Goal: Check status

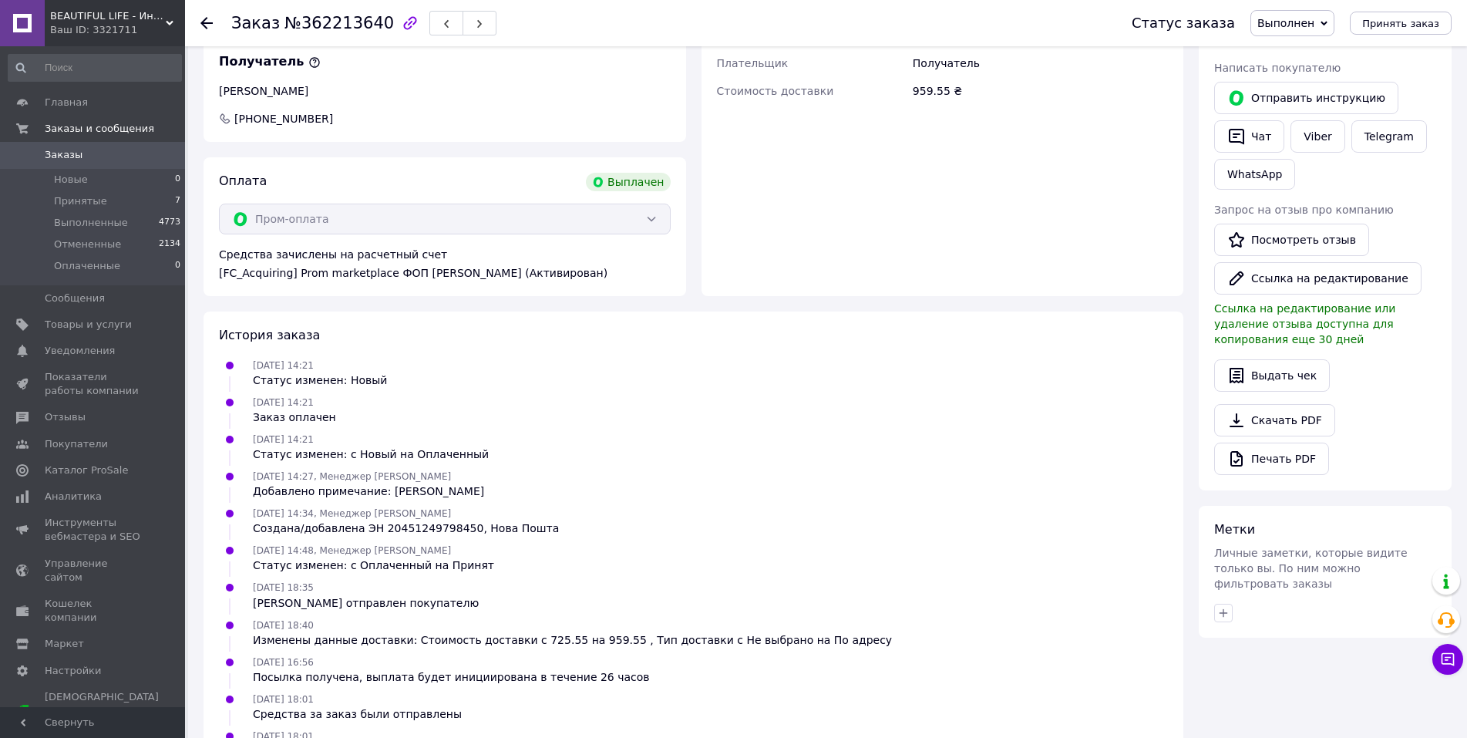
scroll to position [567, 0]
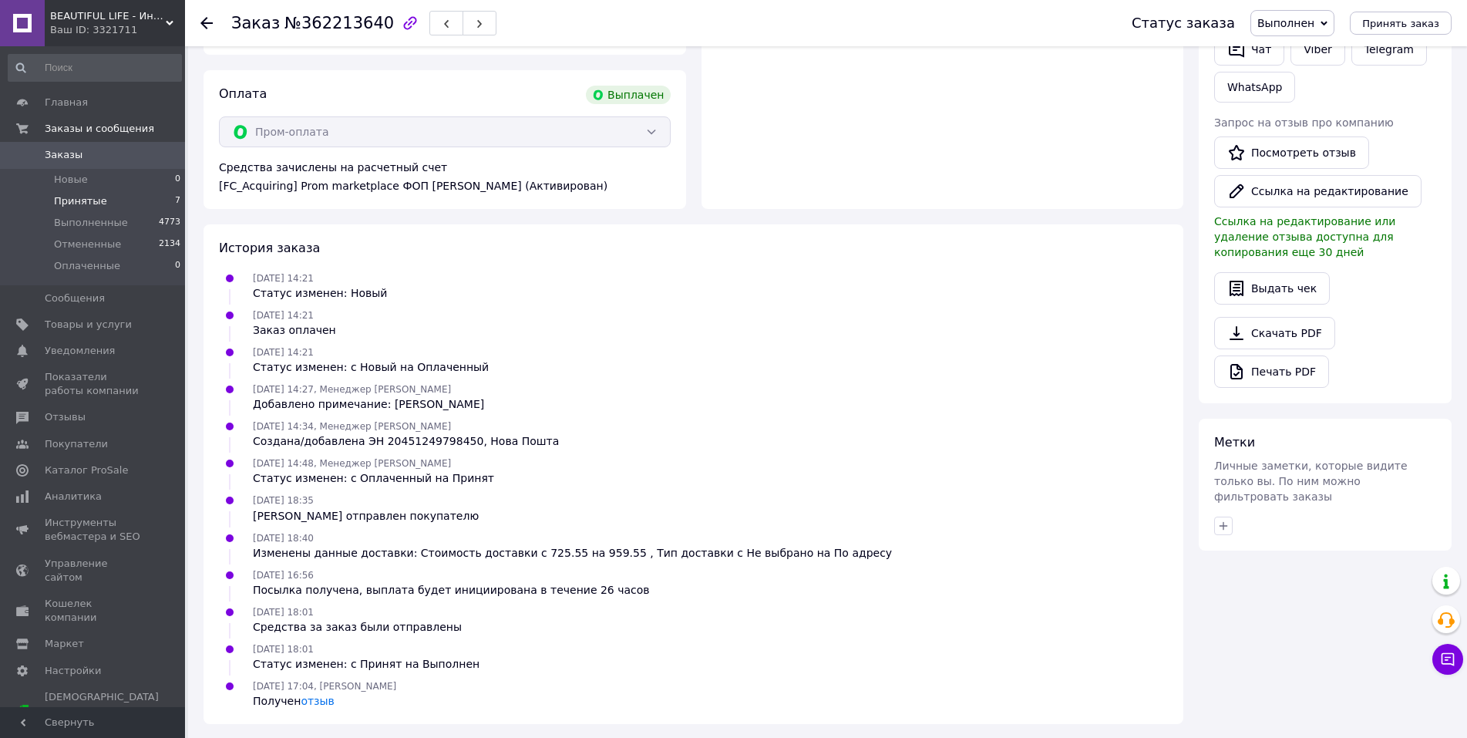
click at [79, 202] on span "Принятые" at bounding box center [80, 201] width 53 height 14
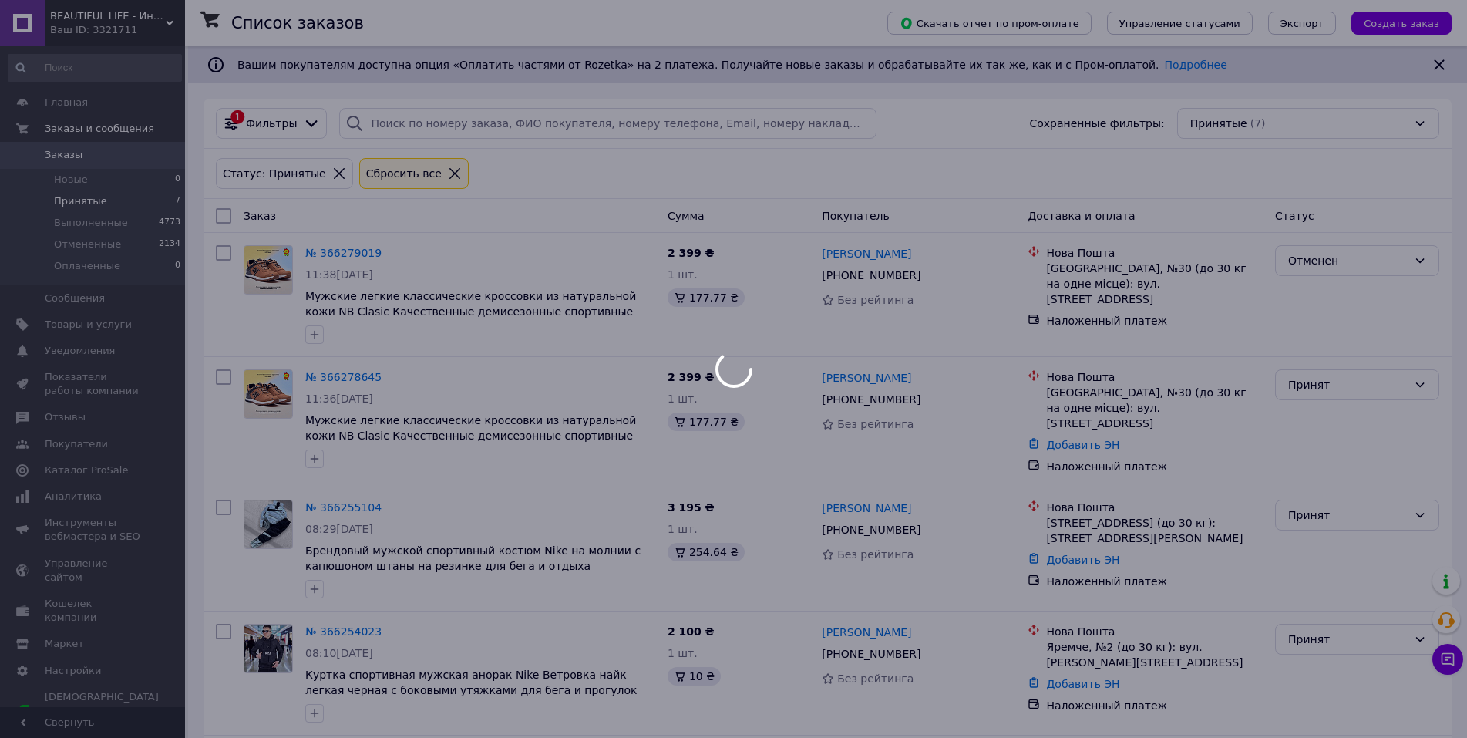
drag, startPoint x: 66, startPoint y: 505, endPoint x: 59, endPoint y: 496, distance: 11.6
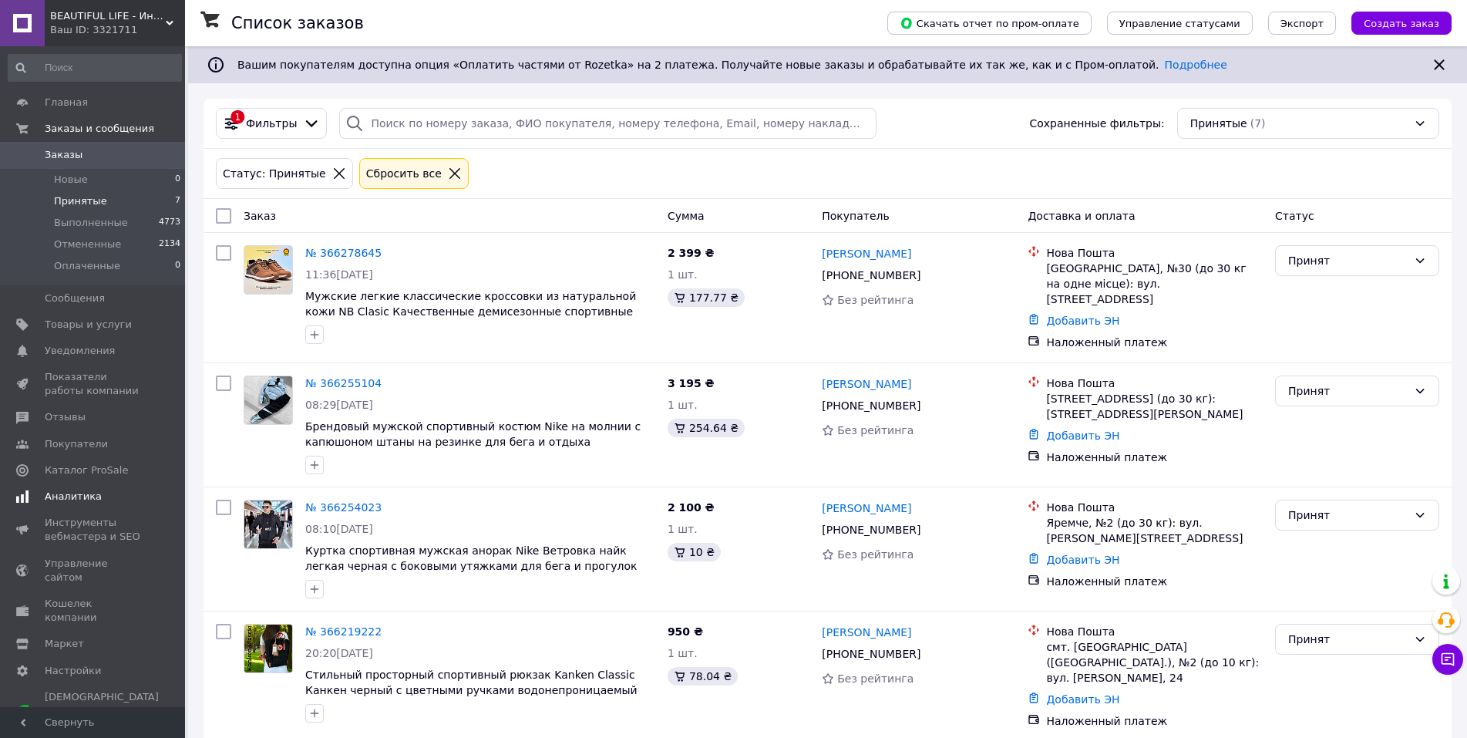
click at [66, 493] on span "Аналитика" at bounding box center [73, 497] width 57 height 14
